Goal: Task Accomplishment & Management: Manage account settings

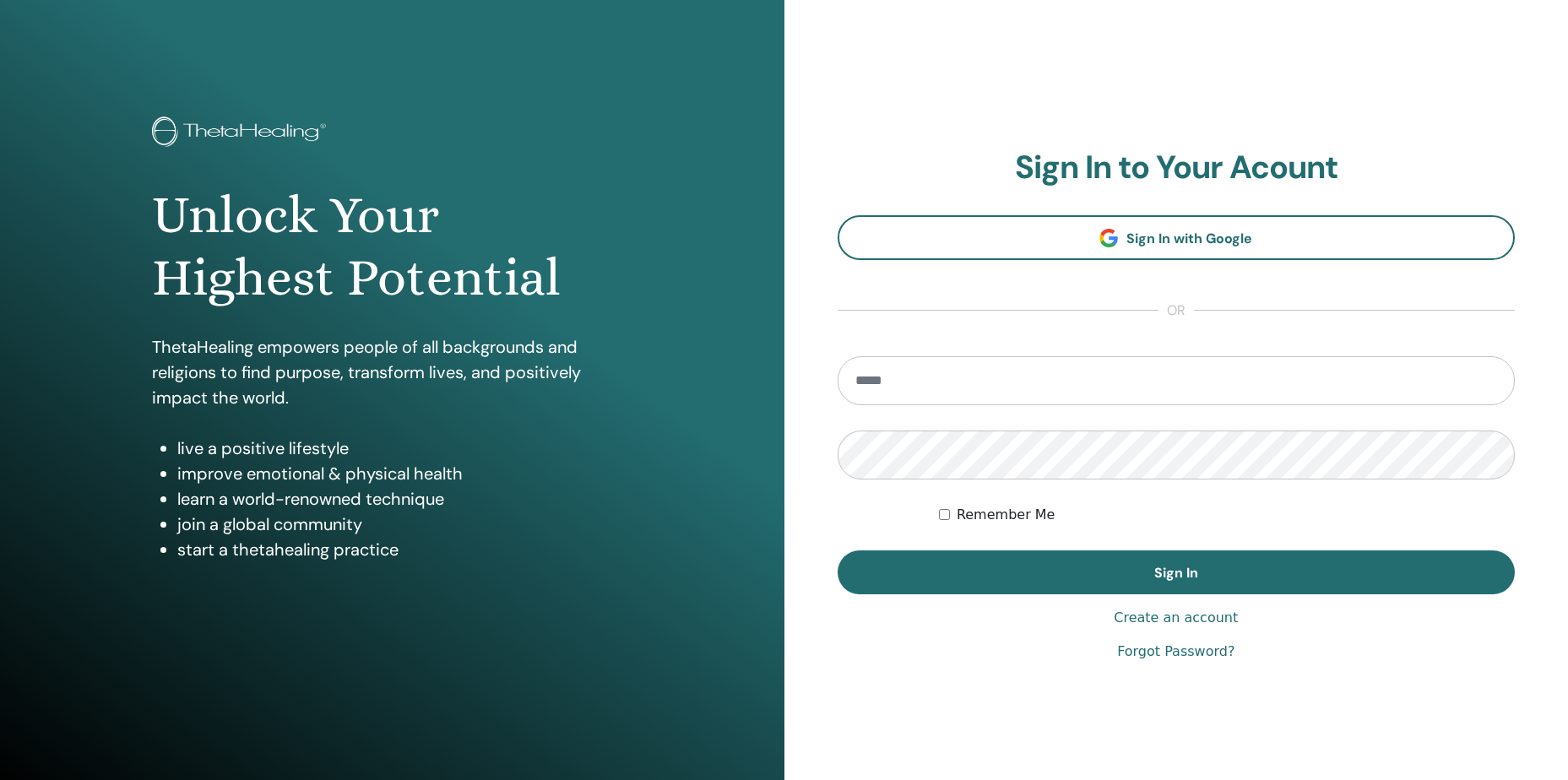
click at [899, 394] on input "email" at bounding box center [1176, 381] width 678 height 49
type input "**********"
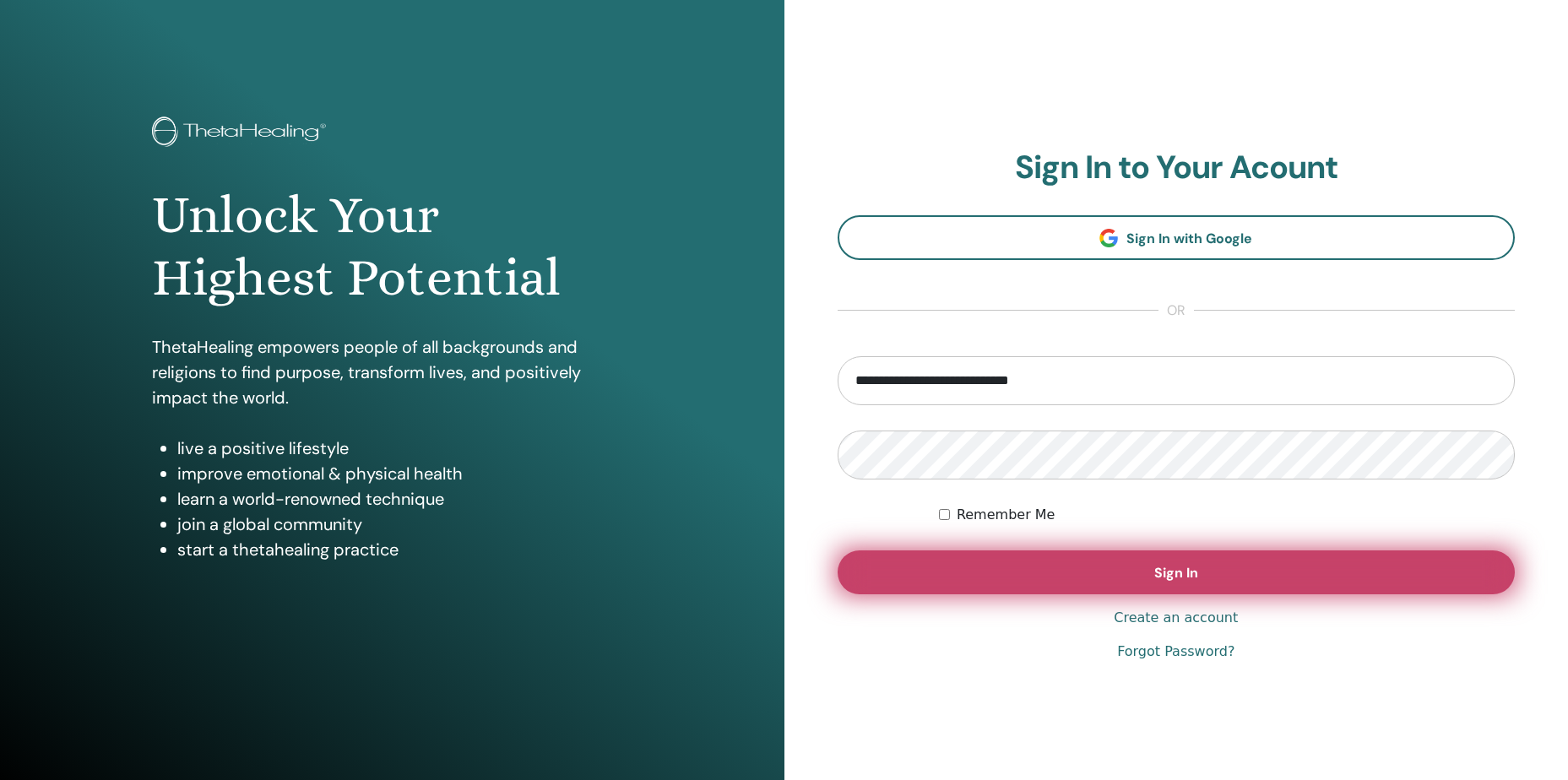
click at [1119, 586] on button "Sign In" at bounding box center [1176, 572] width 678 height 44
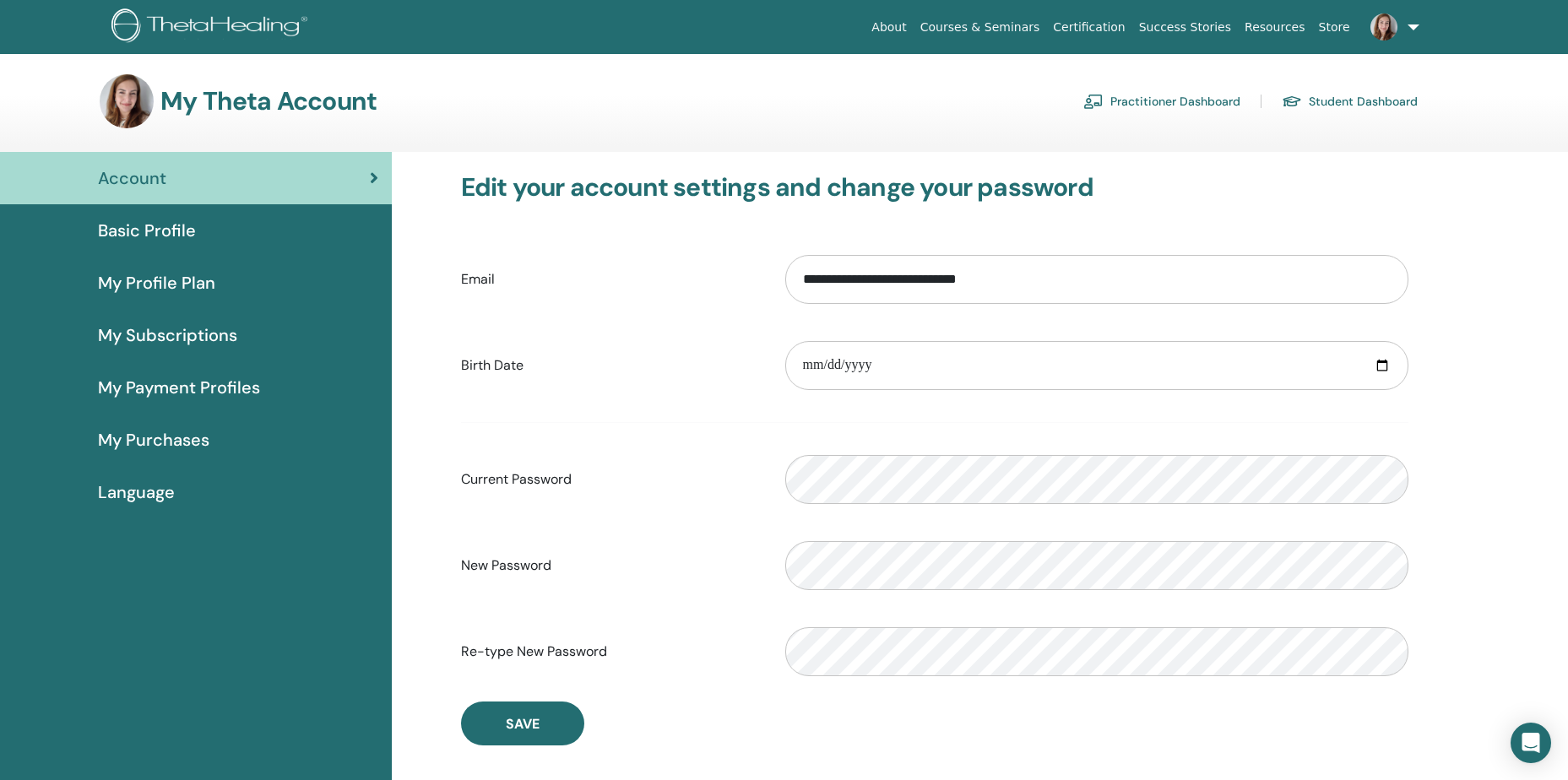
click at [1150, 100] on link "Practitioner Dashboard" at bounding box center [1162, 101] width 157 height 27
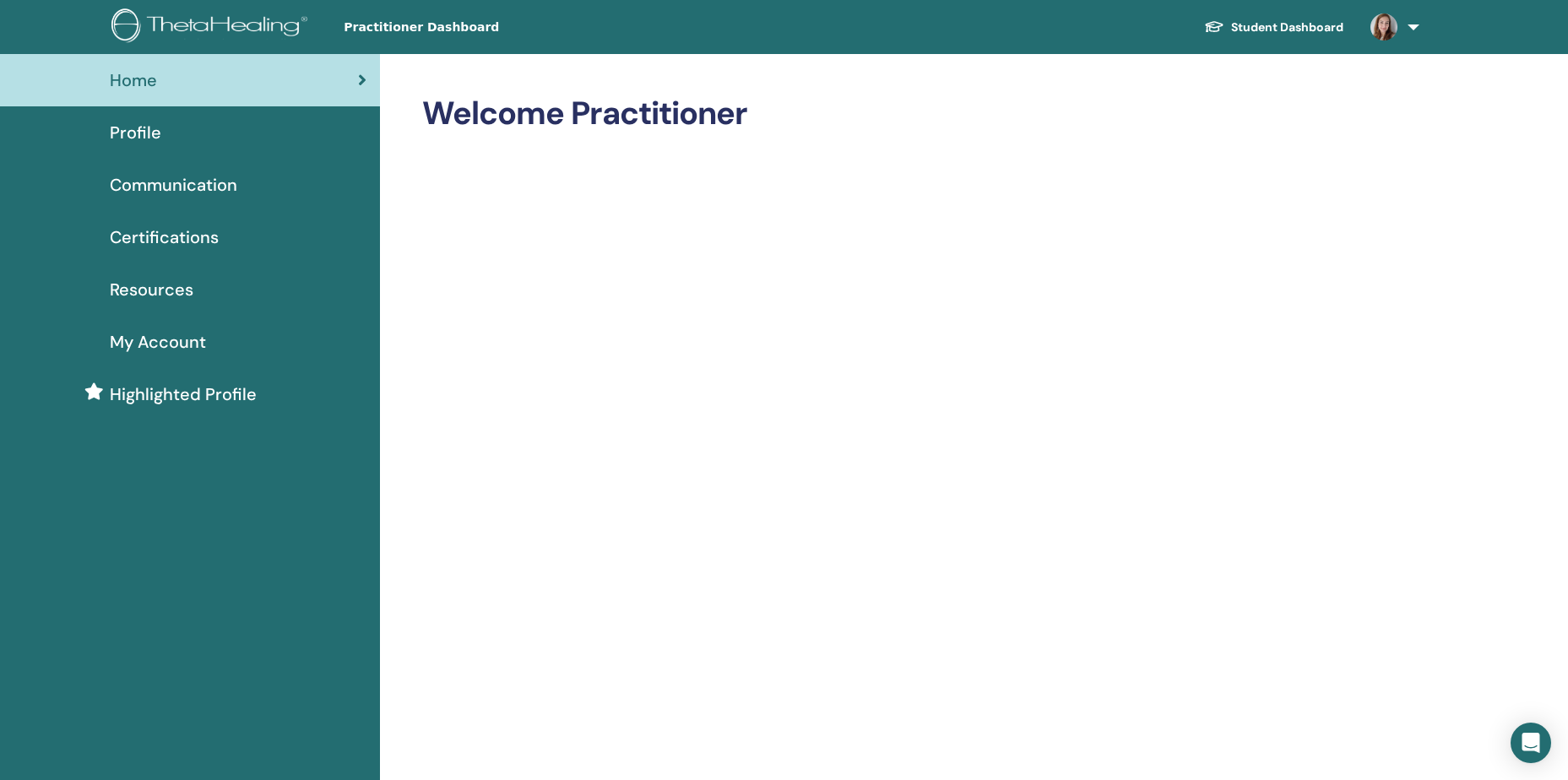
click at [175, 138] on div "Profile" at bounding box center [190, 132] width 353 height 25
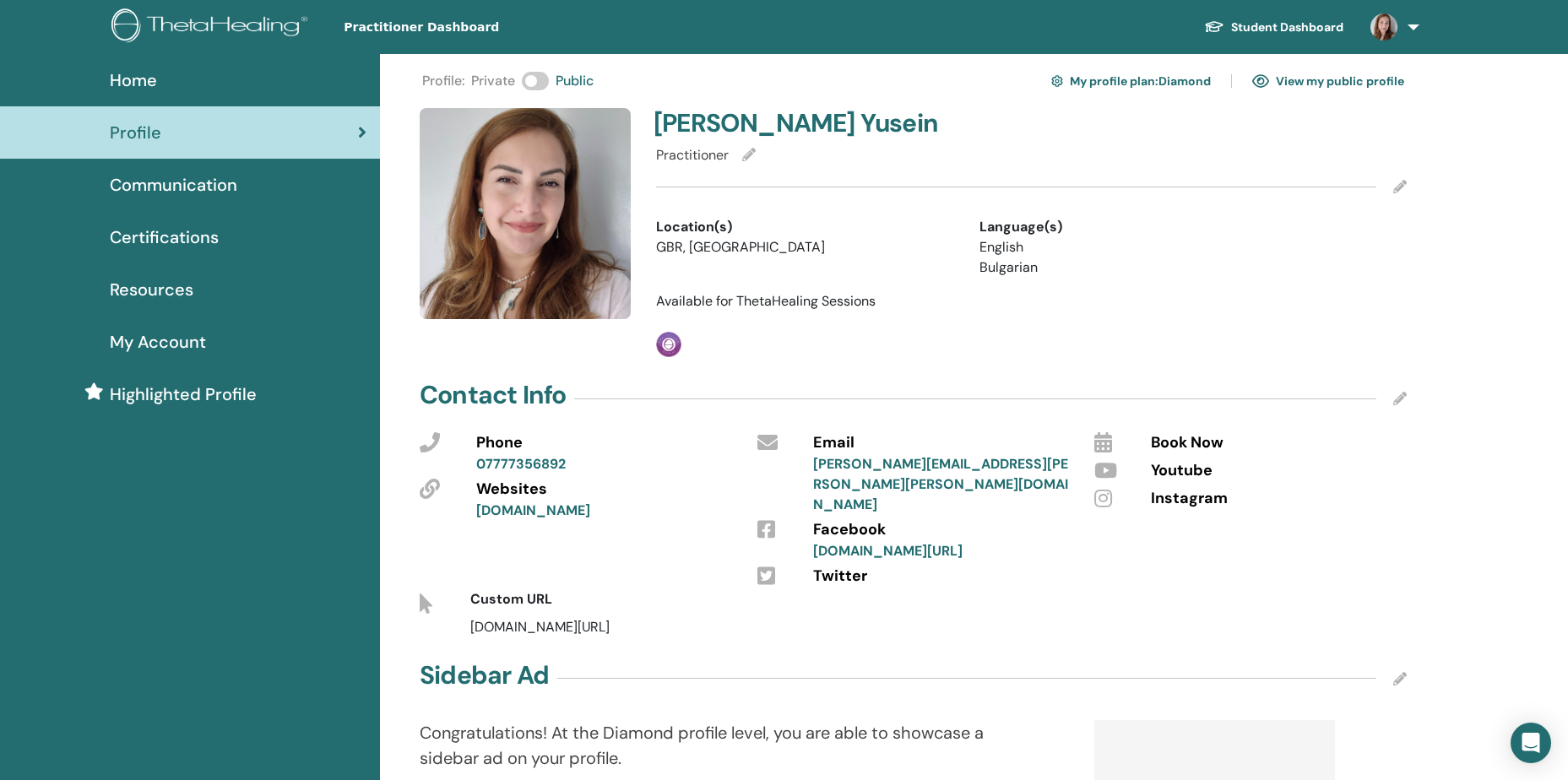
click at [1106, 447] on icon at bounding box center [1103, 443] width 18 height 21
